Goal: Transaction & Acquisition: Purchase product/service

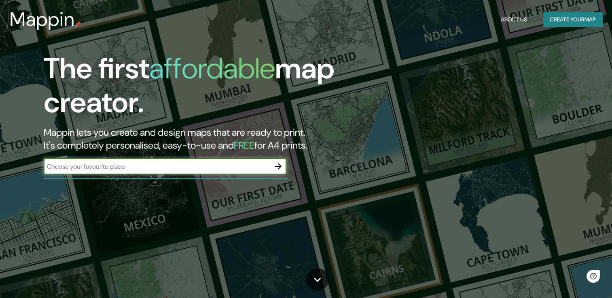
click at [232, 171] on input "text" at bounding box center [157, 166] width 226 height 9
type input "Veracruz"
click at [283, 166] on button "button" at bounding box center [278, 166] width 16 height 16
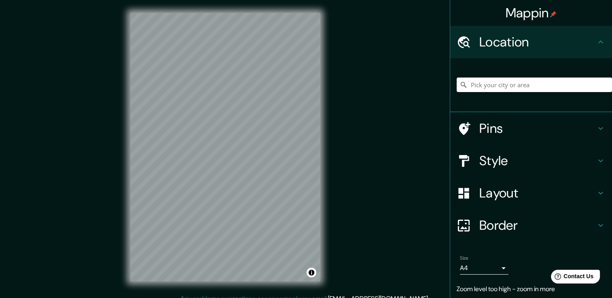
click at [344, 134] on div "Mappin Location Pins Style Layout Border Choose a border. Hint : you can make l…" at bounding box center [306, 153] width 612 height 307
click at [489, 263] on body "Mappin Location Pins Style Layout Border Choose a border. Hint : you can make l…" at bounding box center [306, 149] width 612 height 298
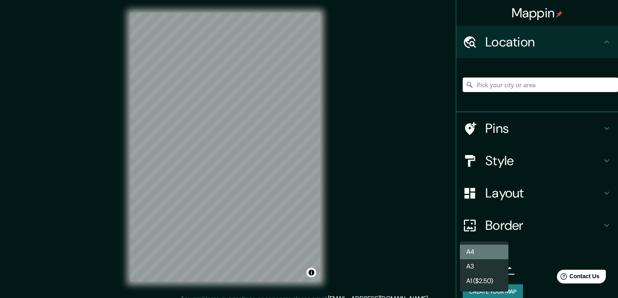
click at [495, 248] on li "A4" at bounding box center [484, 252] width 49 height 15
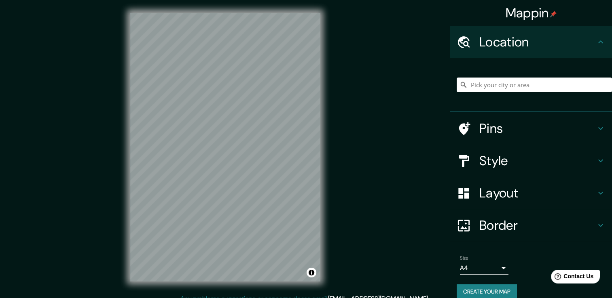
click at [490, 287] on button "Create your map" at bounding box center [486, 292] width 60 height 15
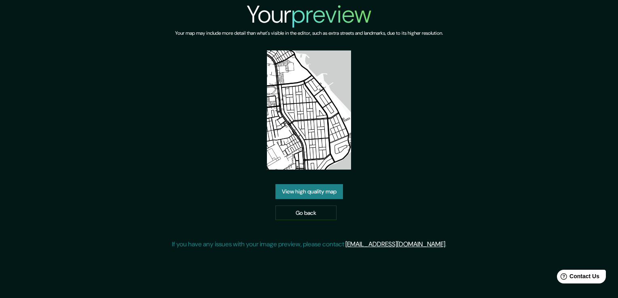
click at [318, 193] on link "View high quality map" at bounding box center [309, 191] width 68 height 15
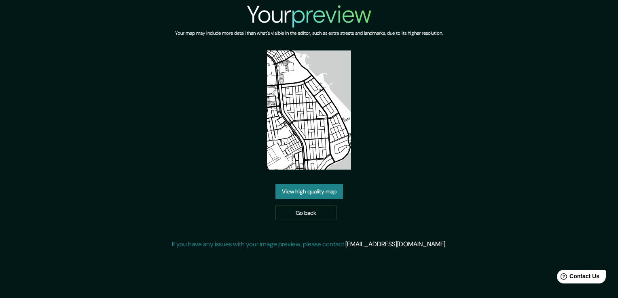
click at [330, 127] on img at bounding box center [309, 110] width 84 height 119
click at [329, 191] on link "View high quality map" at bounding box center [309, 191] width 68 height 15
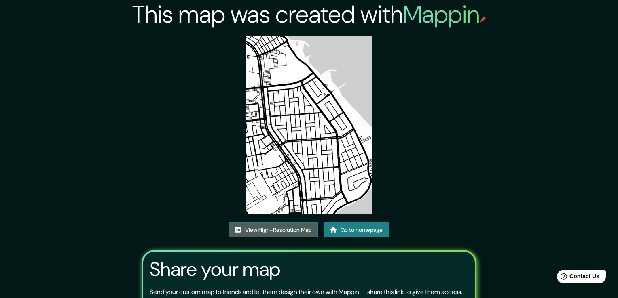
click at [303, 223] on link "View High-Resolution Map" at bounding box center [273, 230] width 89 height 15
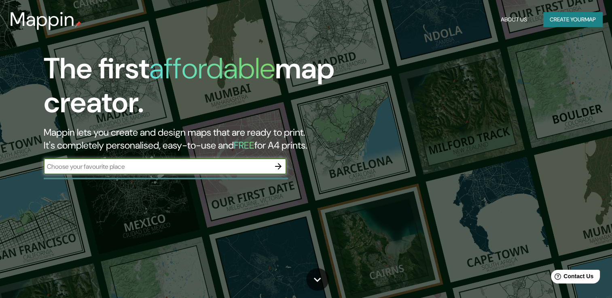
click at [200, 166] on input "text" at bounding box center [157, 166] width 226 height 9
type input "[GEOGRAPHIC_DATA]"
click at [276, 167] on icon "button" at bounding box center [278, 167] width 10 height 10
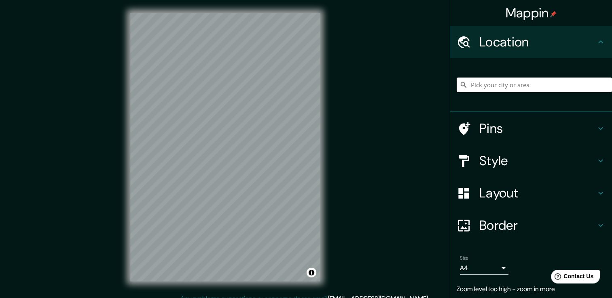
click at [399, 135] on div "Mappin Location Pins Style Layout Border Choose a border. Hint : you can make l…" at bounding box center [306, 153] width 612 height 307
click at [397, 141] on div "Mappin Location Pins Style Layout Border Choose a border. Hint : you can make l…" at bounding box center [306, 153] width 612 height 307
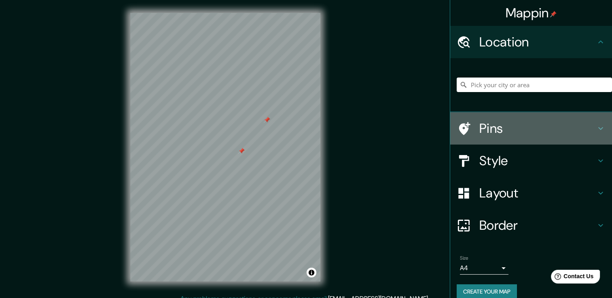
click at [591, 134] on div "Pins" at bounding box center [531, 128] width 162 height 32
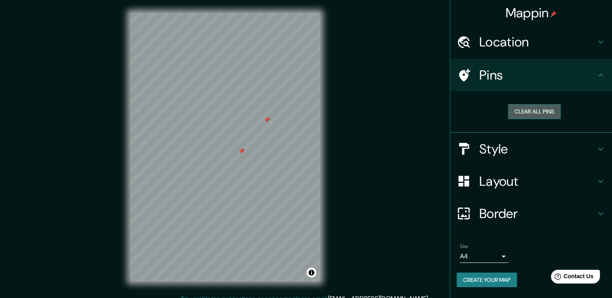
click at [540, 107] on button "Clear all pins" at bounding box center [534, 111] width 53 height 15
click at [589, 66] on div "Pins" at bounding box center [531, 75] width 162 height 32
click at [605, 75] on icon at bounding box center [600, 75] width 10 height 10
click at [598, 78] on icon at bounding box center [600, 75] width 10 height 10
click at [598, 77] on icon at bounding box center [600, 75] width 10 height 10
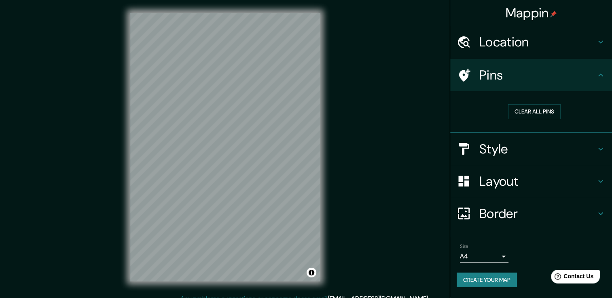
click at [598, 214] on icon at bounding box center [600, 214] width 10 height 10
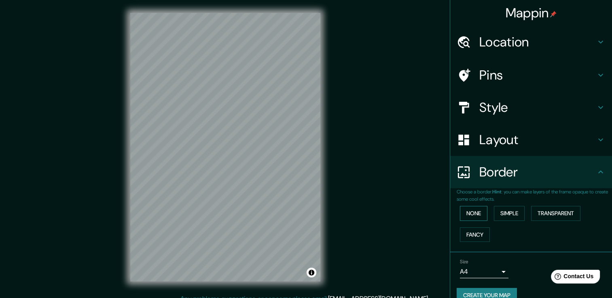
click at [474, 213] on button "None" at bounding box center [473, 213] width 27 height 15
click at [500, 212] on button "Simple" at bounding box center [509, 213] width 31 height 15
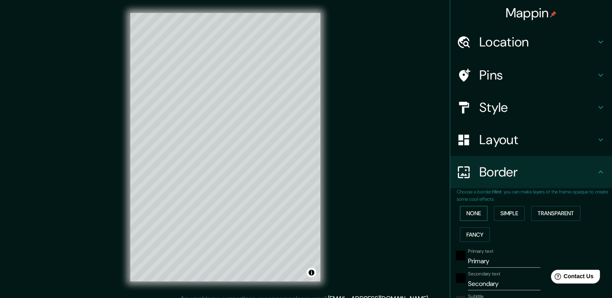
click at [473, 210] on button "None" at bounding box center [473, 213] width 27 height 15
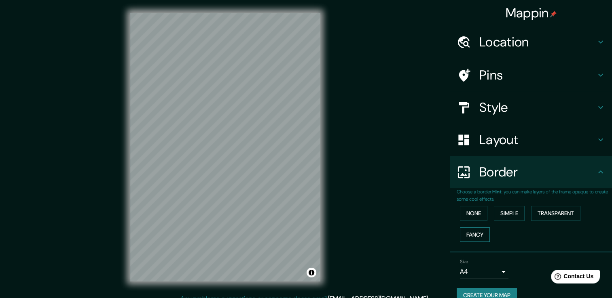
click at [470, 234] on button "Fancy" at bounding box center [475, 235] width 30 height 15
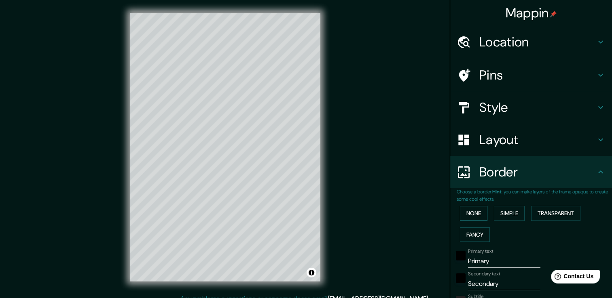
click at [469, 213] on button "None" at bounding box center [473, 213] width 27 height 15
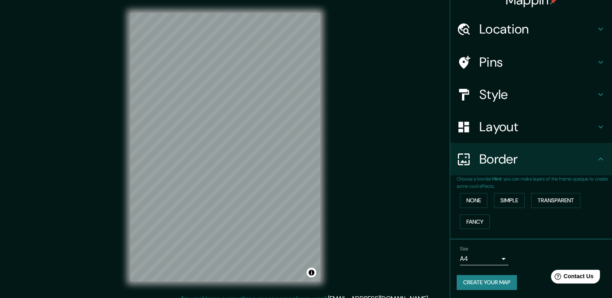
scroll to position [13, 0]
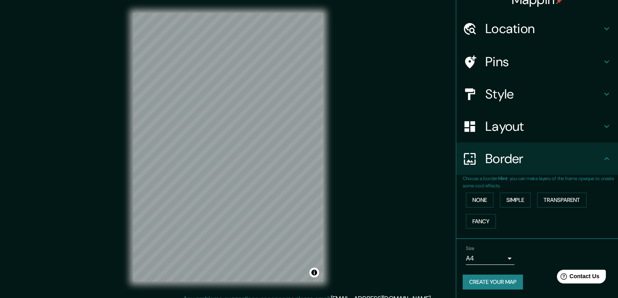
click at [495, 251] on body "Mappin Location Pins Style Layout Border Choose a border. Hint : you can make l…" at bounding box center [309, 149] width 618 height 298
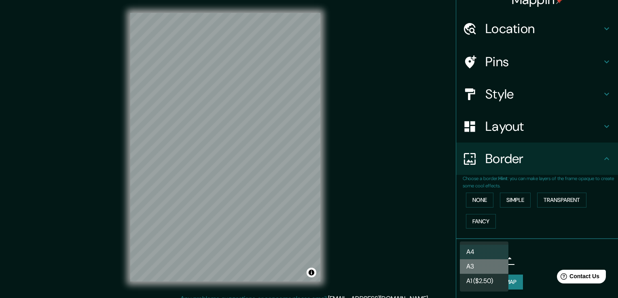
click at [490, 264] on li "A3" at bounding box center [484, 267] width 49 height 15
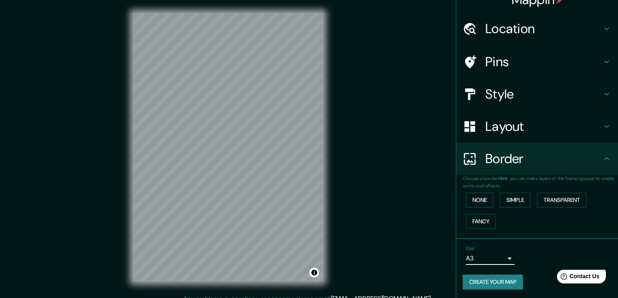
click at [492, 260] on body "Mappin Location Pins Style Layout Border Choose a border. Hint : you can make l…" at bounding box center [309, 149] width 618 height 298
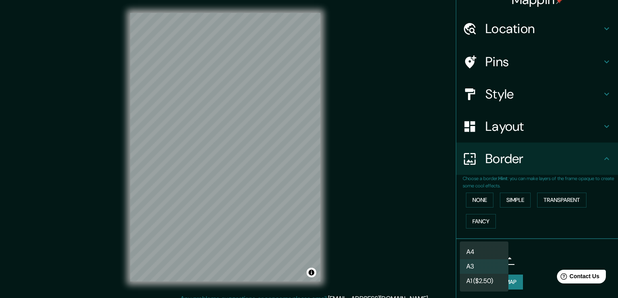
click at [491, 249] on li "A4" at bounding box center [484, 252] width 49 height 15
type input "single"
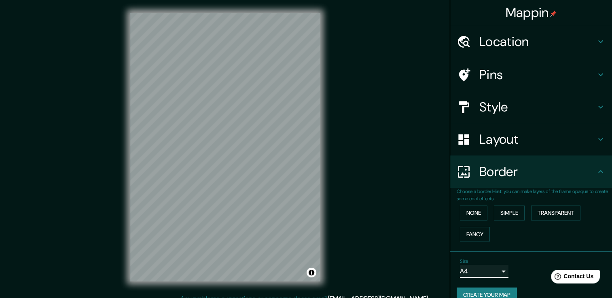
scroll to position [0, 0]
drag, startPoint x: 322, startPoint y: 234, endPoint x: 384, endPoint y: 152, distance: 103.6
click at [384, 152] on div "Mappin Location Pins Style Layout Border Choose a border. Hint : you can make l…" at bounding box center [306, 153] width 612 height 307
click at [597, 107] on icon at bounding box center [600, 108] width 10 height 10
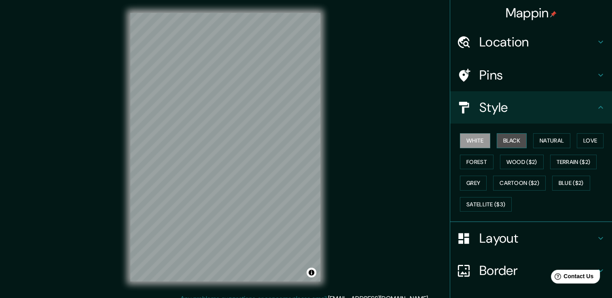
click at [509, 138] on button "Black" at bounding box center [511, 140] width 30 height 15
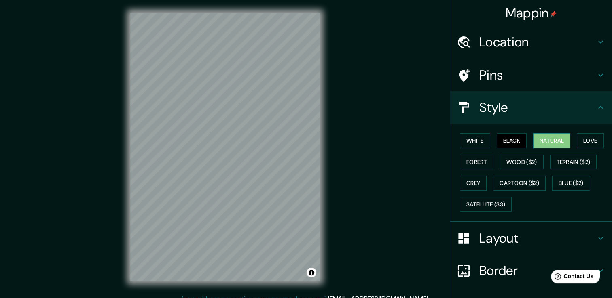
click at [537, 139] on button "Natural" at bounding box center [551, 140] width 37 height 15
click at [579, 141] on button "Love" at bounding box center [589, 140] width 27 height 15
click at [555, 141] on button "Natural" at bounding box center [551, 140] width 37 height 15
drag, startPoint x: 324, startPoint y: 179, endPoint x: 381, endPoint y: 126, distance: 77.8
click at [381, 126] on div "Mappin Location Pins Style White Black Natural Love Forest Wood ($2) Terrain ($…" at bounding box center [306, 153] width 612 height 307
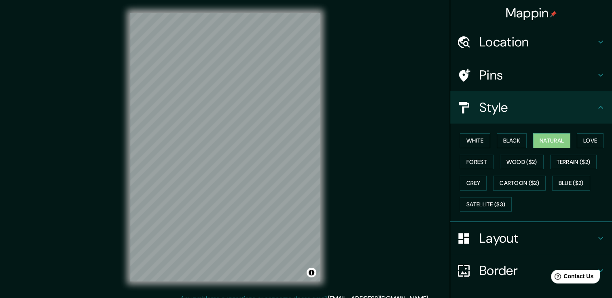
click at [496, 240] on h4 "Layout" at bounding box center [537, 238] width 116 height 16
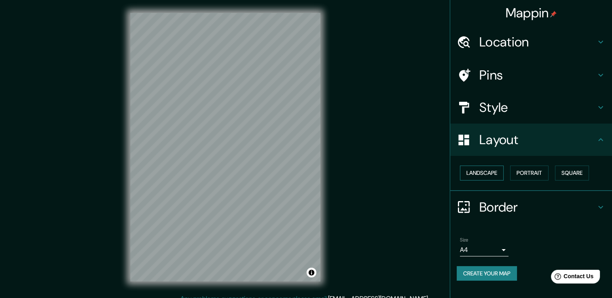
click at [489, 175] on button "Landscape" at bounding box center [482, 173] width 44 height 15
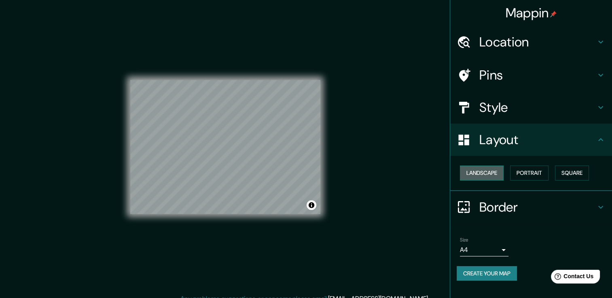
click at [489, 175] on button "Landscape" at bounding box center [482, 173] width 44 height 15
click at [529, 170] on button "Portrait" at bounding box center [529, 173] width 38 height 15
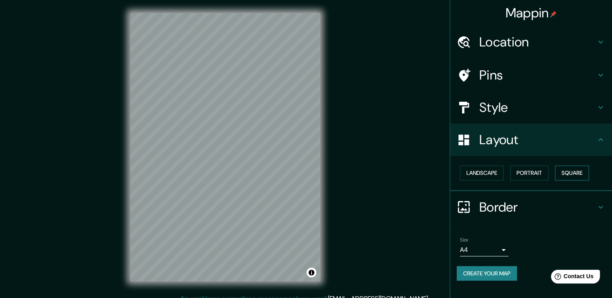
click at [567, 173] on button "Square" at bounding box center [572, 173] width 34 height 15
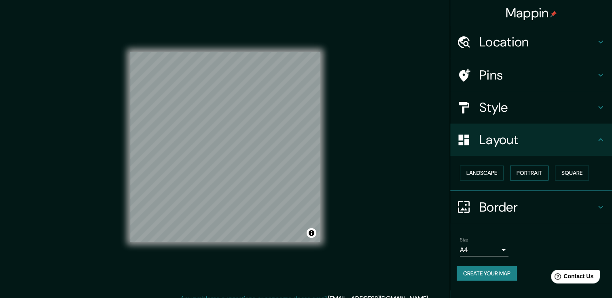
click at [528, 172] on button "Portrait" at bounding box center [529, 173] width 38 height 15
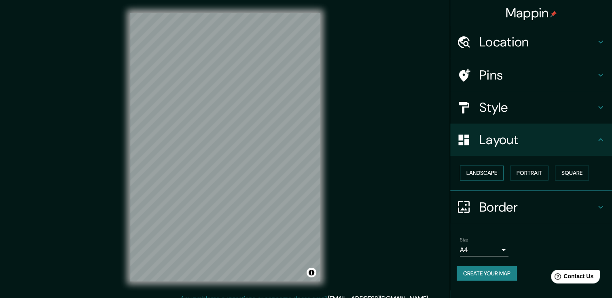
click at [492, 171] on button "Landscape" at bounding box center [482, 173] width 44 height 15
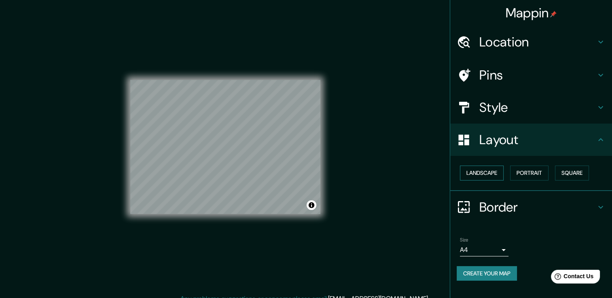
click at [497, 174] on button "Landscape" at bounding box center [482, 173] width 44 height 15
click at [530, 172] on button "Portrait" at bounding box center [529, 173] width 38 height 15
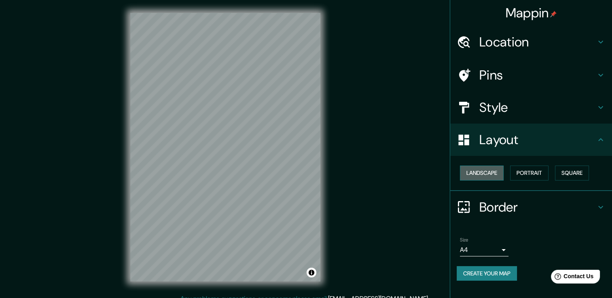
click at [502, 174] on button "Landscape" at bounding box center [482, 173] width 44 height 15
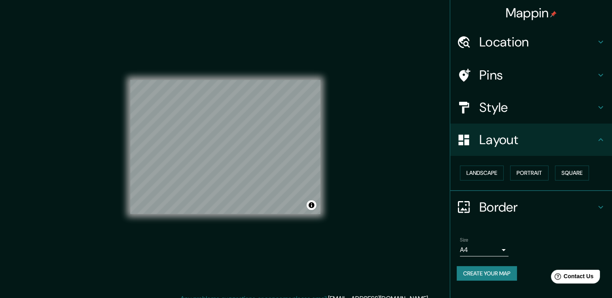
click at [549, 47] on h4 "Location" at bounding box center [537, 42] width 116 height 16
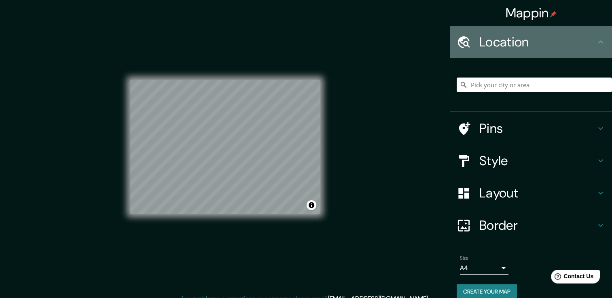
click at [549, 47] on h4 "Location" at bounding box center [537, 42] width 116 height 16
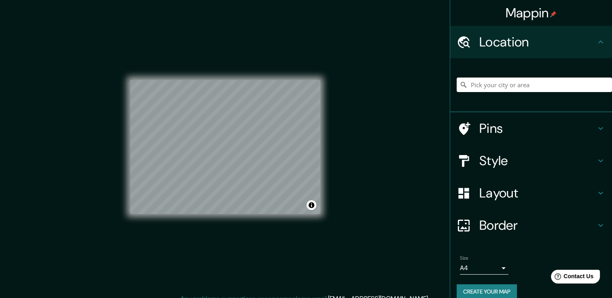
scroll to position [10, 0]
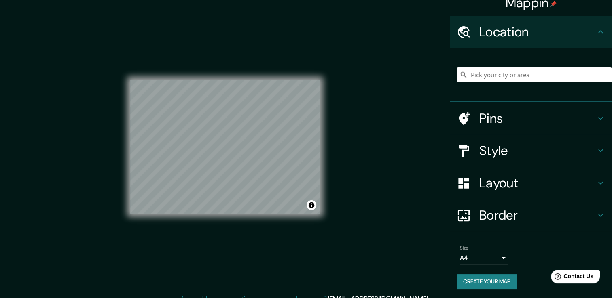
click at [503, 276] on button "Create your map" at bounding box center [486, 281] width 60 height 15
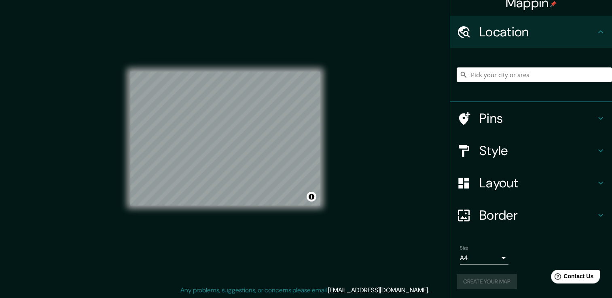
scroll to position [9, 0]
click at [487, 280] on button "Create your map" at bounding box center [486, 281] width 60 height 15
click at [312, 200] on button "Toggle attribution" at bounding box center [311, 197] width 10 height 10
click at [369, 199] on div "Mappin Location Pins Style Layout Border Choose a border. Hint : you can make l…" at bounding box center [306, 144] width 612 height 307
click at [308, 195] on button "Toggle attribution" at bounding box center [311, 197] width 10 height 10
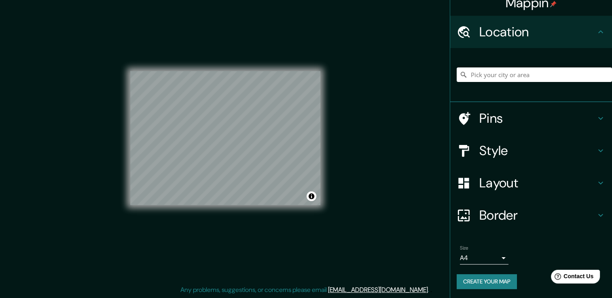
click at [544, 153] on h4 "Style" at bounding box center [537, 151] width 116 height 16
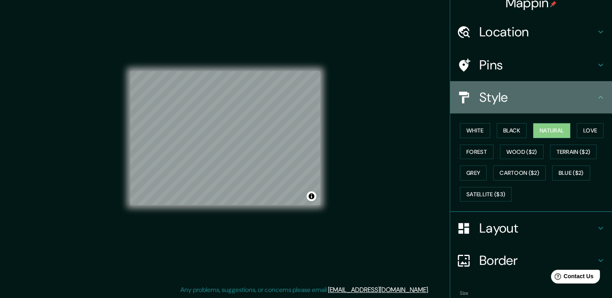
click at [527, 96] on h4 "Style" at bounding box center [537, 97] width 116 height 16
click at [595, 98] on icon at bounding box center [600, 98] width 10 height 10
click at [597, 98] on icon at bounding box center [600, 98] width 10 height 10
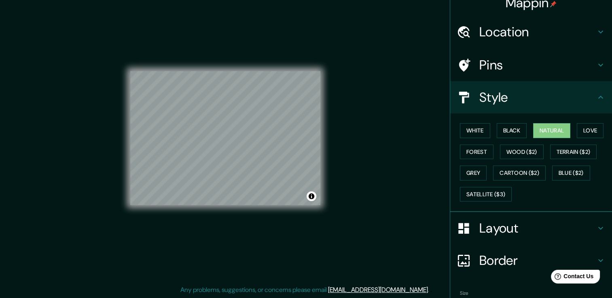
click at [595, 98] on icon at bounding box center [600, 98] width 10 height 10
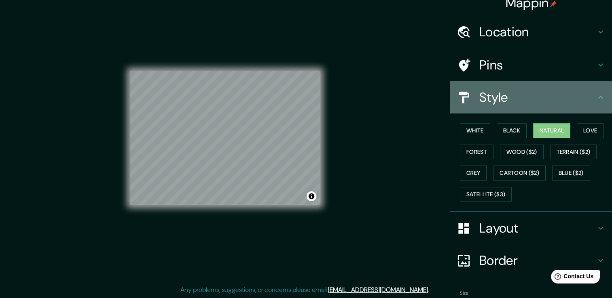
click at [595, 99] on icon at bounding box center [600, 98] width 10 height 10
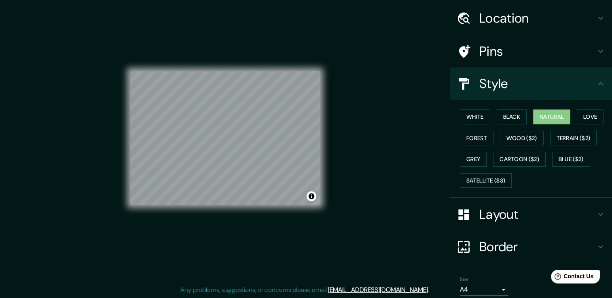
scroll to position [55, 0]
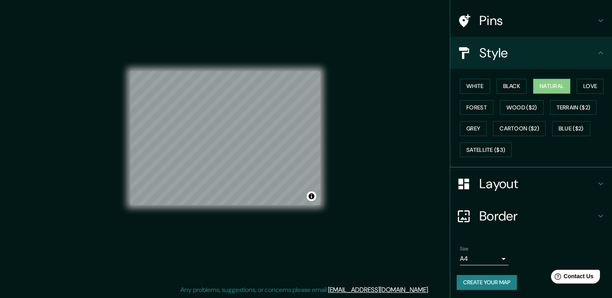
click at [494, 285] on button "Create your map" at bounding box center [486, 282] width 60 height 15
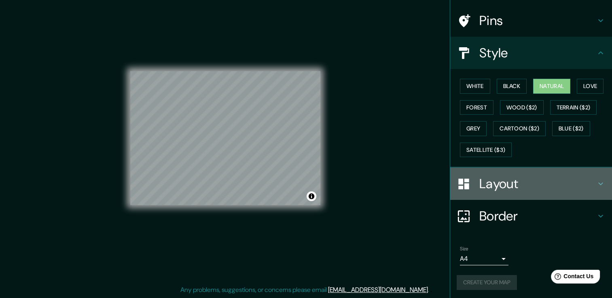
click at [589, 180] on div "Layout" at bounding box center [531, 184] width 162 height 32
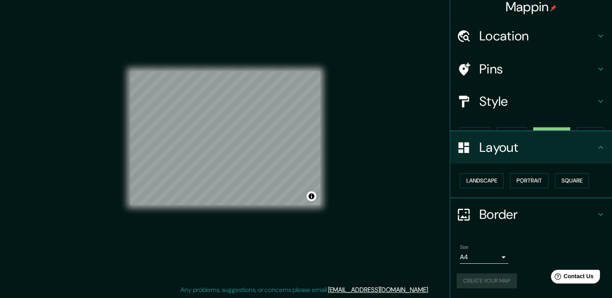
scroll to position [0, 0]
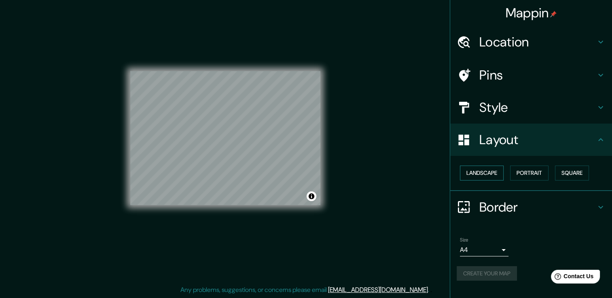
click at [487, 175] on button "Landscape" at bounding box center [482, 173] width 44 height 15
click at [492, 171] on button "Landscape" at bounding box center [482, 173] width 44 height 15
click at [534, 177] on button "Portrait" at bounding box center [529, 173] width 38 height 15
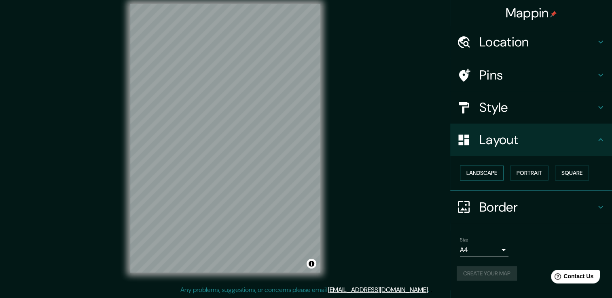
click at [495, 174] on button "Landscape" at bounding box center [482, 173] width 44 height 15
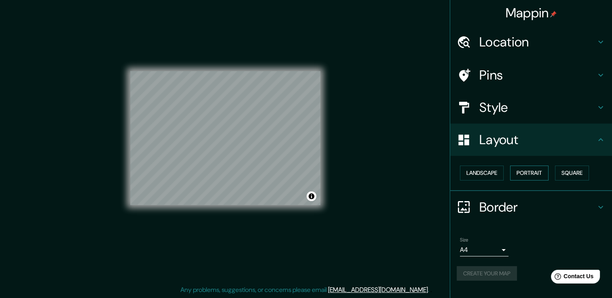
click at [527, 172] on button "Portrait" at bounding box center [529, 173] width 38 height 15
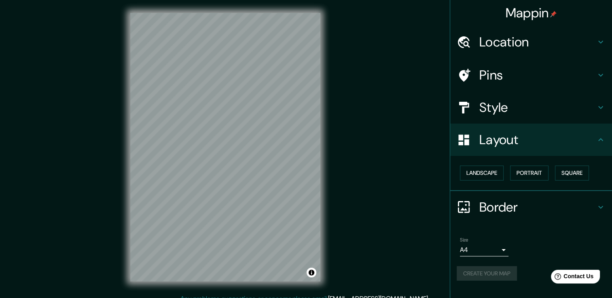
scroll to position [9, 0]
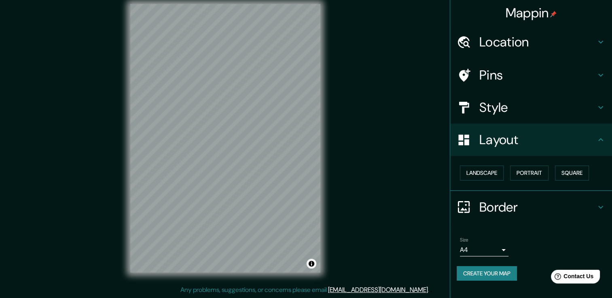
click at [493, 272] on button "Create your map" at bounding box center [486, 273] width 60 height 15
click at [520, 170] on button "Portrait" at bounding box center [529, 173] width 38 height 15
click at [496, 169] on button "Landscape" at bounding box center [482, 173] width 44 height 15
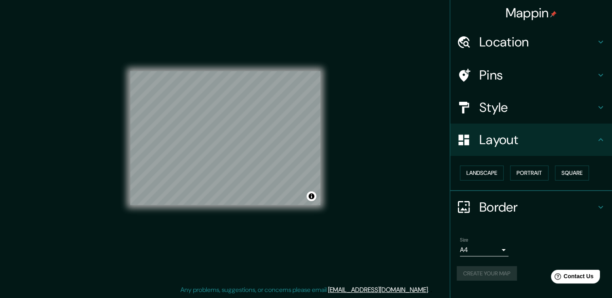
click at [511, 172] on div "Landscape Portrait Square" at bounding box center [533, 172] width 155 height 21
click at [471, 173] on button "Landscape" at bounding box center [482, 173] width 44 height 15
click at [521, 169] on button "Portrait" at bounding box center [529, 173] width 38 height 15
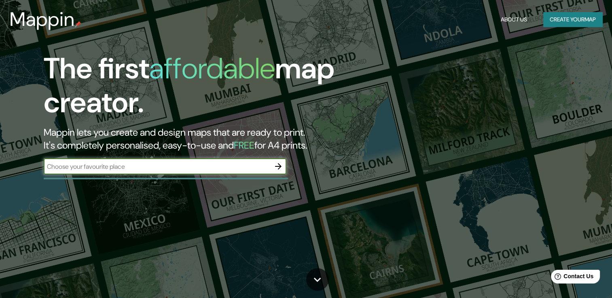
click at [196, 168] on input "text" at bounding box center [157, 166] width 226 height 9
drag, startPoint x: 228, startPoint y: 162, endPoint x: 32, endPoint y: 167, distance: 196.1
click at [32, 167] on div "The first affordable map creator. Mappin lets you create and design maps that a…" at bounding box center [196, 117] width 367 height 131
type input "México"
click at [278, 166] on icon "button" at bounding box center [278, 166] width 6 height 6
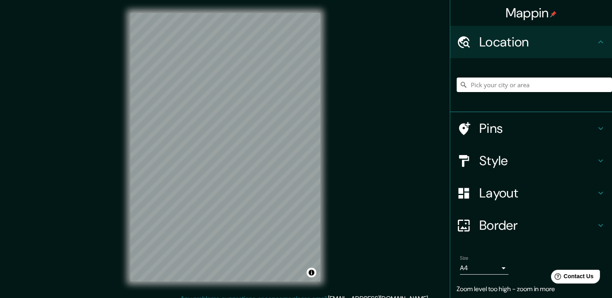
click at [411, 99] on div "Mappin Location Pins Style Layout Border Choose a border. Hint : you can make l…" at bounding box center [306, 153] width 612 height 307
click at [367, 131] on div "Mappin Location Pins Style Layout Border Choose a border. Hint : you can make l…" at bounding box center [306, 153] width 612 height 307
click at [323, 159] on div "© Mapbox © OpenStreetMap Improve this map" at bounding box center [225, 147] width 216 height 294
click at [537, 158] on h4 "Style" at bounding box center [537, 161] width 116 height 16
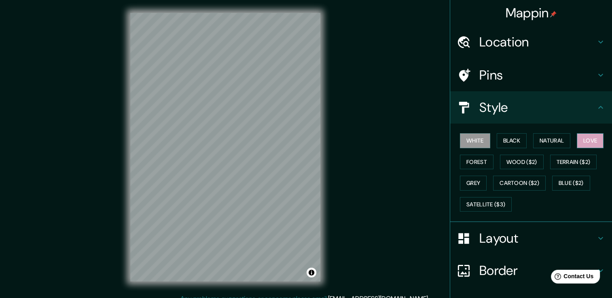
click at [578, 142] on button "Love" at bounding box center [589, 140] width 27 height 15
click at [475, 166] on button "Forest" at bounding box center [477, 162] width 34 height 15
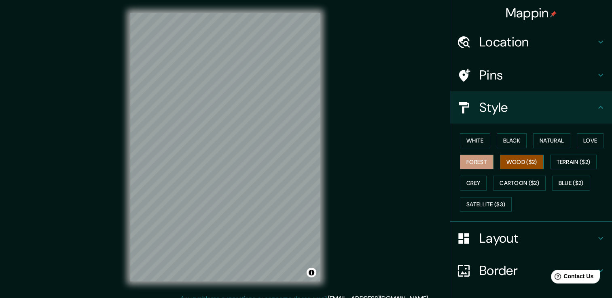
click at [511, 163] on button "Wood ($2)" at bounding box center [522, 162] width 44 height 15
click at [570, 162] on button "Terrain ($2)" at bounding box center [573, 162] width 47 height 15
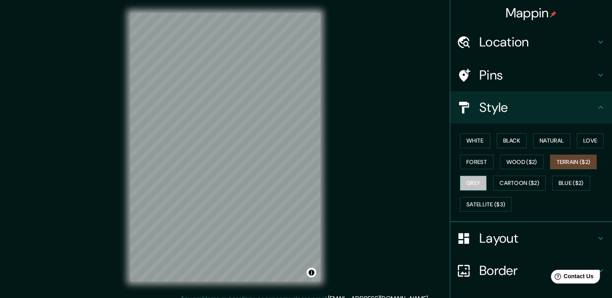
click at [462, 180] on button "Grey" at bounding box center [473, 183] width 27 height 15
click at [470, 145] on button "White" at bounding box center [475, 140] width 30 height 15
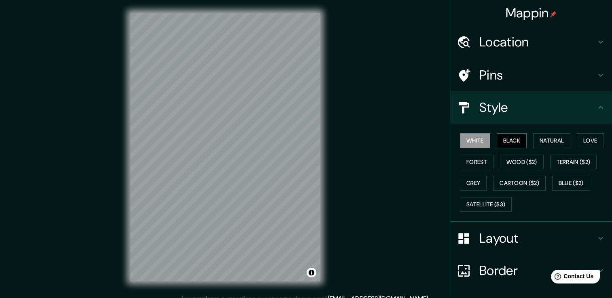
click at [504, 142] on button "Black" at bounding box center [511, 140] width 30 height 15
click at [540, 140] on button "Natural" at bounding box center [551, 140] width 37 height 15
click at [558, 40] on h4 "Location" at bounding box center [537, 42] width 116 height 16
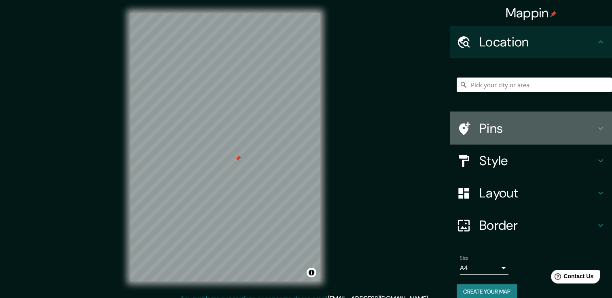
click at [539, 143] on div "Pins" at bounding box center [531, 128] width 162 height 32
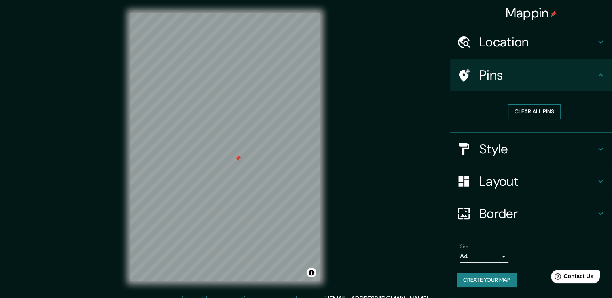
click at [538, 112] on button "Clear all pins" at bounding box center [534, 111] width 53 height 15
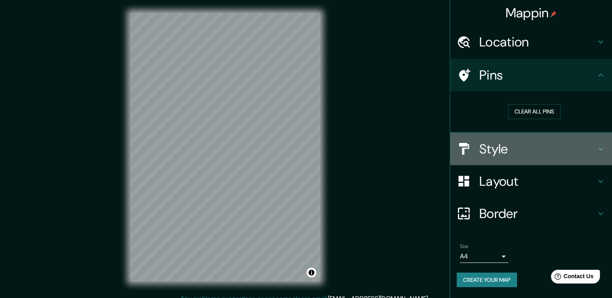
click at [546, 155] on h4 "Style" at bounding box center [537, 149] width 116 height 16
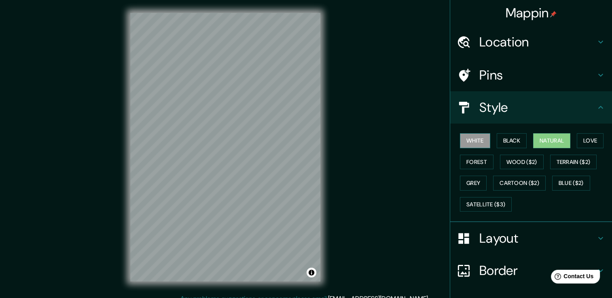
click at [464, 138] on button "White" at bounding box center [475, 140] width 30 height 15
click at [536, 141] on button "Natural" at bounding box center [551, 140] width 37 height 15
click at [528, 77] on h4 "Pins" at bounding box center [537, 75] width 116 height 16
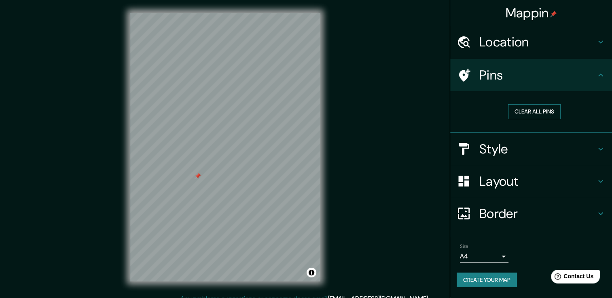
click at [521, 116] on button "Clear all pins" at bounding box center [534, 111] width 53 height 15
click at [516, 149] on h4 "Style" at bounding box center [537, 149] width 116 height 16
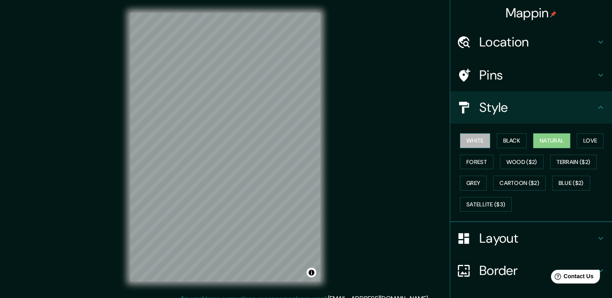
click at [470, 139] on button "White" at bounding box center [475, 140] width 30 height 15
click at [548, 135] on button "Natural" at bounding box center [551, 140] width 37 height 15
click at [578, 72] on h4 "Pins" at bounding box center [537, 75] width 116 height 16
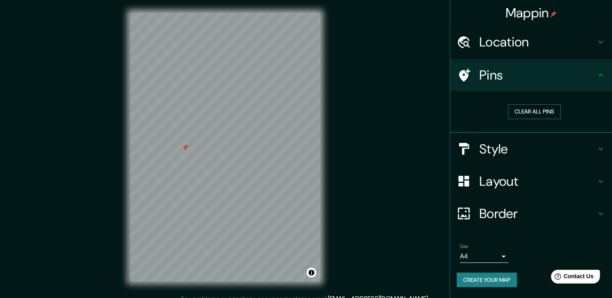
click at [538, 107] on button "Clear all pins" at bounding box center [534, 111] width 53 height 15
click at [494, 279] on button "Create your map" at bounding box center [486, 280] width 60 height 15
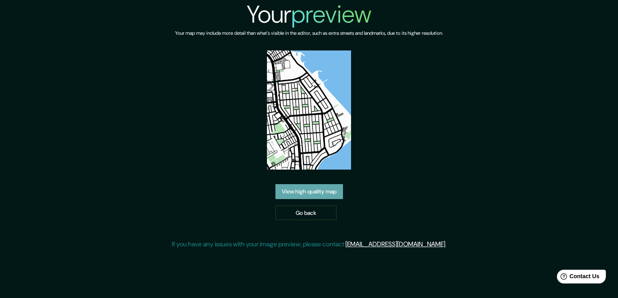
click at [325, 187] on link "View high quality map" at bounding box center [309, 191] width 68 height 15
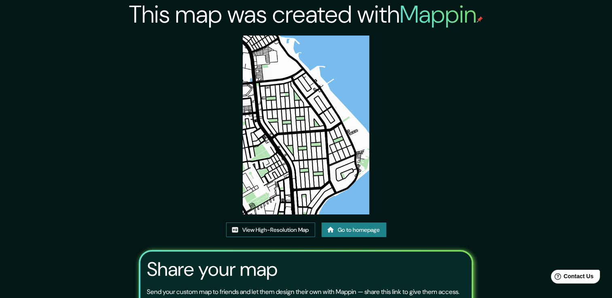
click at [291, 234] on link "View High-Resolution Map" at bounding box center [270, 230] width 89 height 15
